Goal: Information Seeking & Learning: Learn about a topic

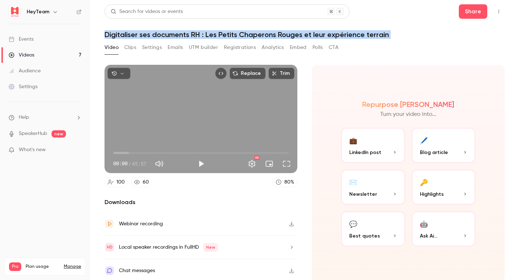
click at [63, 49] on link "Videos 7" at bounding box center [45, 55] width 90 height 16
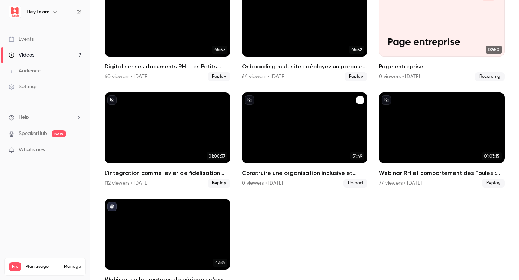
scroll to position [99, 0]
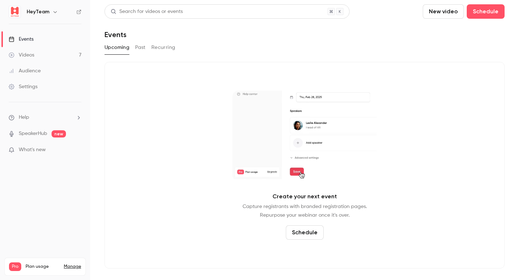
click at [43, 55] on link "Videos 7" at bounding box center [45, 55] width 90 height 16
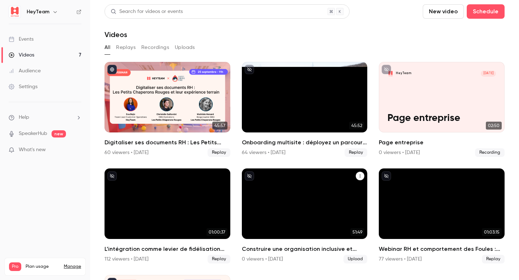
scroll to position [99, 0]
